Goal: Information Seeking & Learning: Learn about a topic

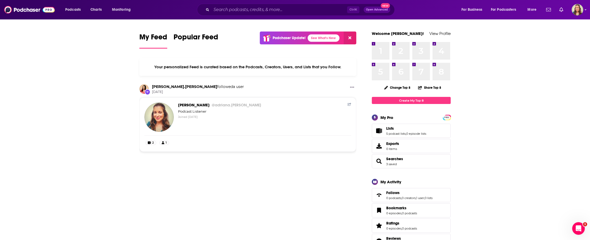
drag, startPoint x: 243, startPoint y: 15, endPoint x: 226, endPoint y: 5, distance: 19.2
click at [230, 12] on input "Search podcasts, credits, & more..." at bounding box center [280, 10] width 136 height 8
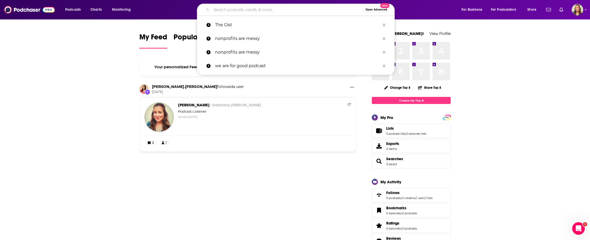
paste input "Othering & Belonging Institute’"
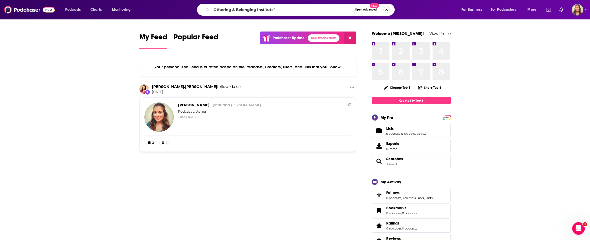
click at [207, 11] on icon "Search podcasts, credits, & more..." at bounding box center [207, 9] width 3 height 3
click at [282, 12] on input "Othering & Belonging Institute’" at bounding box center [282, 10] width 141 height 8
type input "Othering & Belonging Institute"
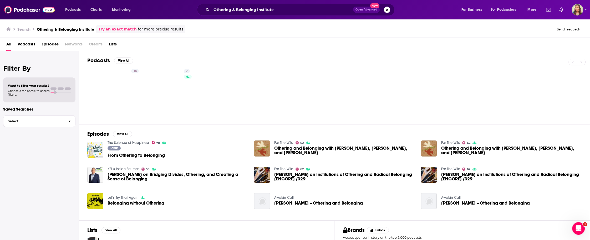
drag, startPoint x: 114, startPoint y: 81, endPoint x: 230, endPoint y: 73, distance: 116.0
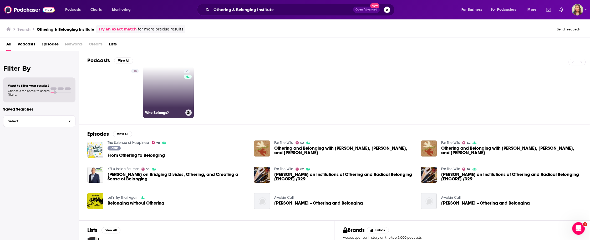
click at [170, 86] on link "7 Who Belongs?" at bounding box center [168, 92] width 51 height 51
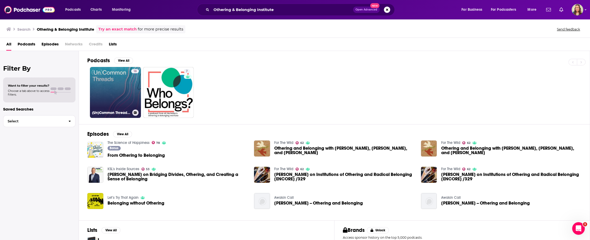
click at [117, 89] on link "18 (Un)Common Threads: Co-creating Societies of Belonging" at bounding box center [115, 92] width 51 height 51
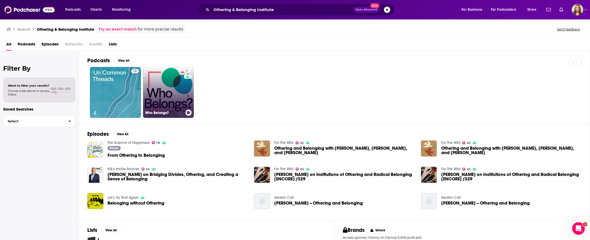
click at [162, 93] on link "7 Who Belongs?" at bounding box center [168, 92] width 51 height 51
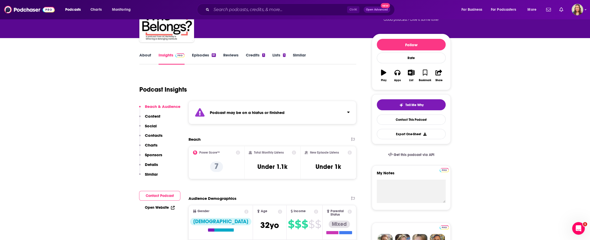
scroll to position [63, 0]
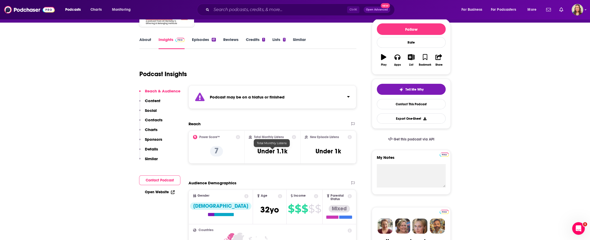
drag, startPoint x: 255, startPoint y: 153, endPoint x: 296, endPoint y: 154, distance: 40.8
click at [296, 154] on div "Total Monthly Listens Under 1.1k" at bounding box center [273, 147] width 48 height 24
drag, startPoint x: 296, startPoint y: 150, endPoint x: 258, endPoint y: 151, distance: 38.4
click at [258, 151] on div "Total Monthly Listens Under 1.1k" at bounding box center [273, 147] width 48 height 24
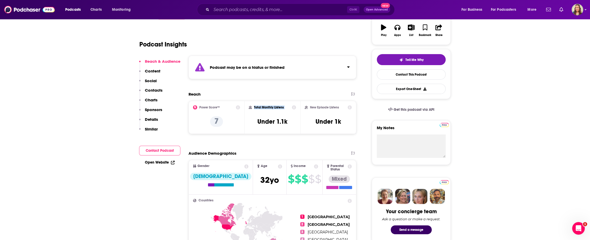
scroll to position [95, 0]
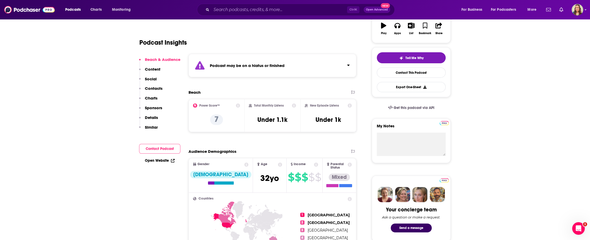
click at [238, 105] on div "Power Score™ 7" at bounding box center [217, 115] width 56 height 33
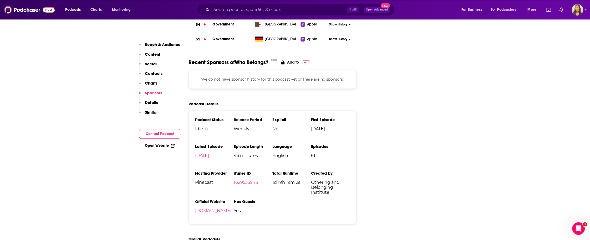
scroll to position [631, 0]
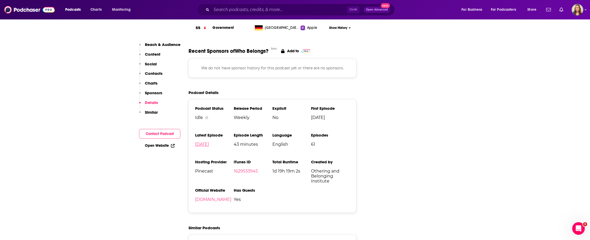
click at [209, 142] on link "[DATE]" at bounding box center [202, 144] width 14 height 5
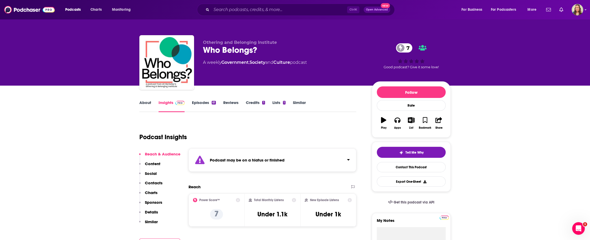
click at [206, 104] on link "Episodes 61" at bounding box center [204, 106] width 24 height 12
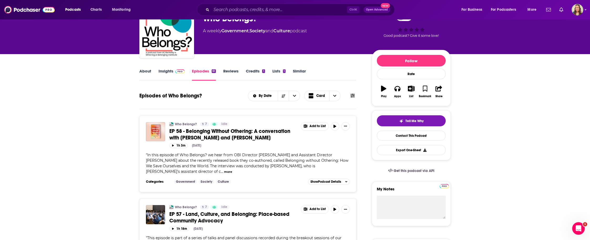
scroll to position [63, 0]
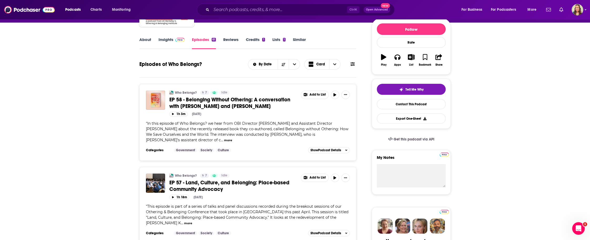
click at [229, 42] on link "Reviews" at bounding box center [230, 43] width 15 height 12
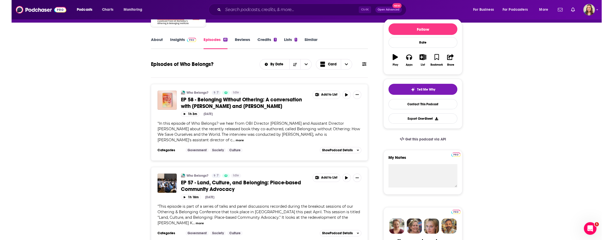
scroll to position [0, 0]
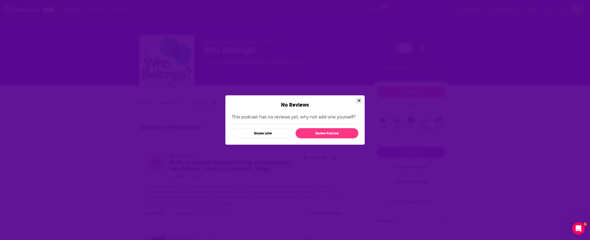
click at [359, 100] on icon "Close" at bounding box center [359, 101] width 3 height 4
